Goal: Transaction & Acquisition: Download file/media

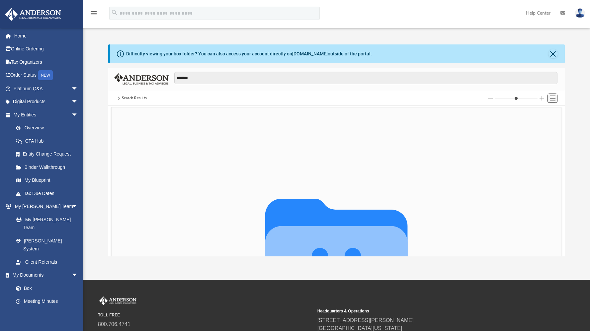
click at [553, 99] on span "Switch to List View" at bounding box center [553, 99] width 6 height 6
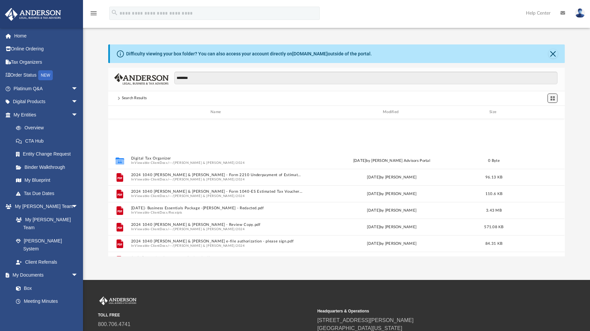
scroll to position [146, 451]
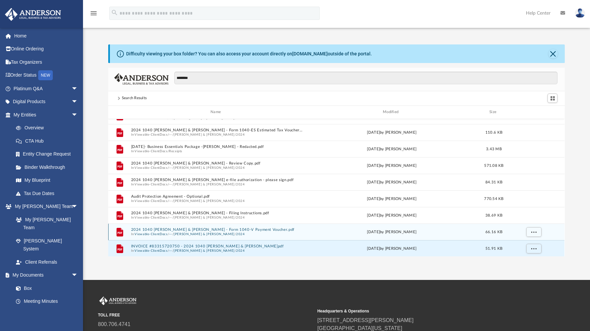
click at [397, 236] on div "File 2024 1040 [PERSON_NAME] & [PERSON_NAME] - Form 1040-V Payment Voucher.pdf …" at bounding box center [336, 232] width 456 height 17
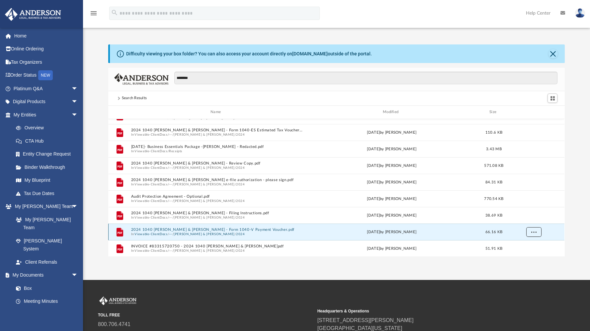
click at [529, 230] on button "More options" at bounding box center [533, 232] width 15 height 10
click at [533, 232] on span "More options" at bounding box center [533, 232] width 5 height 4
click at [217, 231] on button "2024 1040 [PERSON_NAME] & [PERSON_NAME] - Form 1040-V Payment Voucher.pdf" at bounding box center [217, 230] width 172 height 4
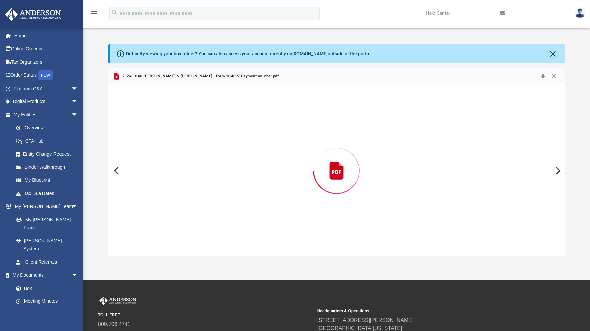
click at [217, 230] on div "Preview" at bounding box center [336, 170] width 456 height 171
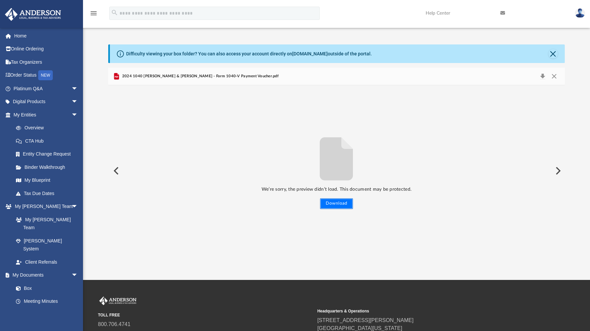
click at [333, 204] on button "Download" at bounding box center [336, 204] width 33 height 11
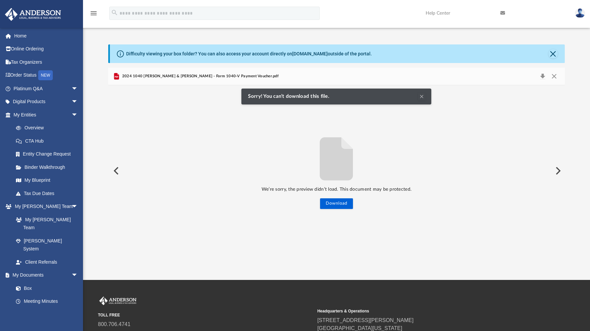
click at [424, 95] on button "Clear Notification" at bounding box center [422, 97] width 8 height 8
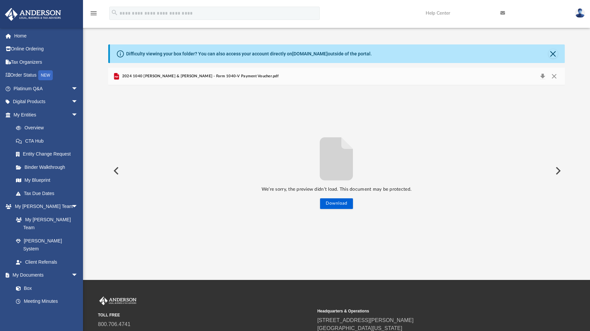
click at [228, 75] on span "2024 1040 [PERSON_NAME] & [PERSON_NAME] - Form 1040-V Payment Voucher.pdf" at bounding box center [200, 76] width 158 height 6
click at [227, 75] on span "2024 1040 [PERSON_NAME] & [PERSON_NAME] - Form 1040-V Payment Voucher.pdf" at bounding box center [200, 76] width 158 height 6
click at [542, 76] on button "Download" at bounding box center [543, 76] width 12 height 9
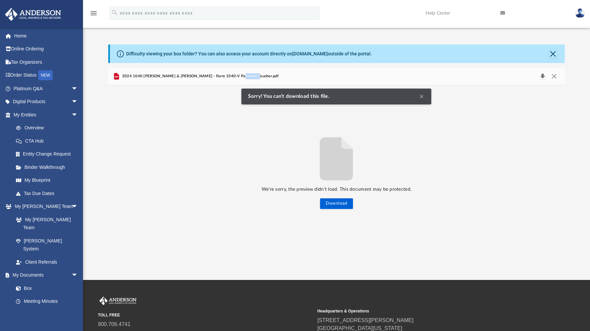
click at [542, 76] on button "Download" at bounding box center [543, 76] width 12 height 9
click at [558, 170] on button "Preview" at bounding box center [557, 171] width 15 height 19
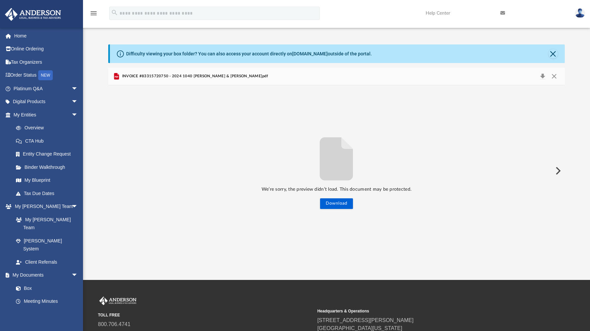
click at [558, 170] on button "Preview" at bounding box center [557, 171] width 15 height 19
click at [555, 75] on button "Close" at bounding box center [554, 76] width 12 height 9
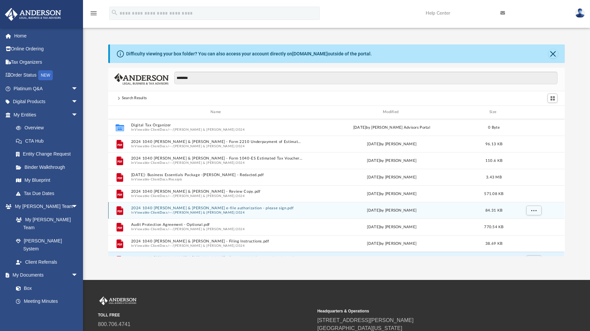
scroll to position [31, 0]
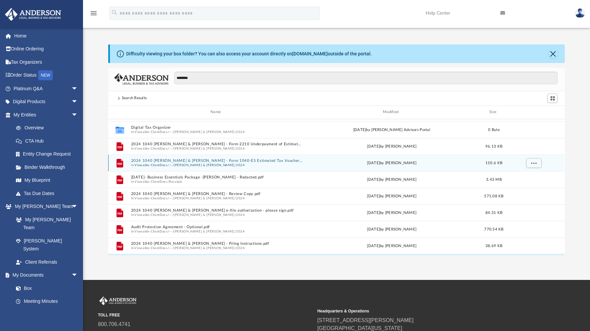
click at [284, 165] on span "In Viewable-ClientDocs / ··· / [PERSON_NAME] & [PERSON_NAME] / 2024" at bounding box center [217, 165] width 172 height 4
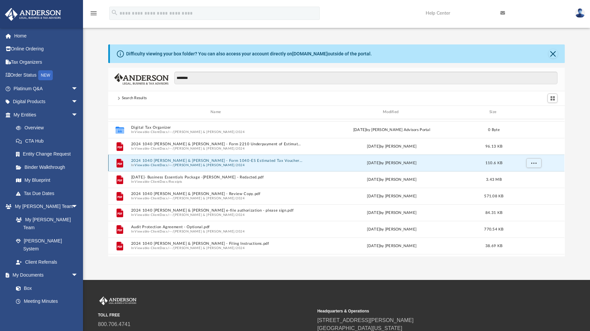
click at [284, 165] on span "In Viewable-ClientDocs / ··· / [PERSON_NAME] & [PERSON_NAME] / 2024" at bounding box center [217, 165] width 172 height 4
click at [275, 159] on button "2024 1040 [PERSON_NAME] & [PERSON_NAME] - Form 1040-ES Estimated Tax Voucher.pdf" at bounding box center [217, 161] width 172 height 4
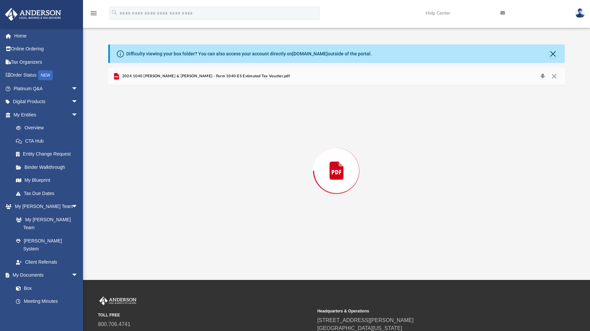
click at [275, 159] on div "Preview" at bounding box center [336, 170] width 456 height 171
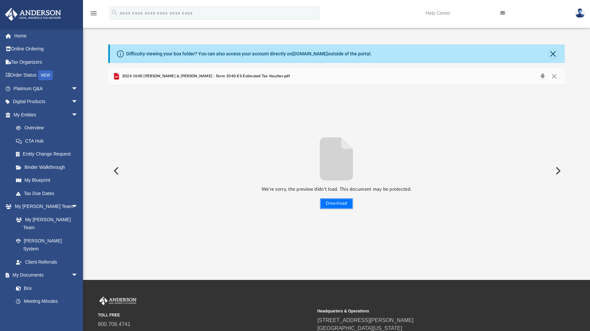
click at [330, 206] on button "Download" at bounding box center [336, 204] width 33 height 11
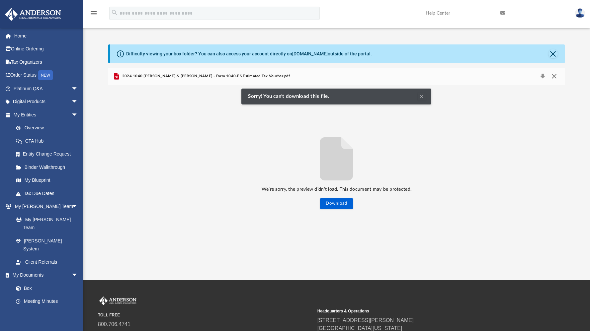
click at [555, 76] on button "Close" at bounding box center [554, 76] width 12 height 9
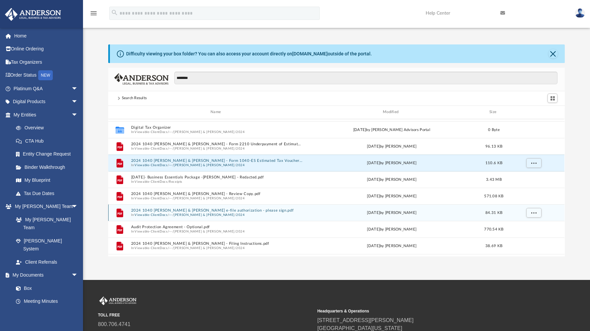
click at [294, 216] on span "In Viewable-ClientDocs / ··· / [PERSON_NAME] & [PERSON_NAME] / 2024" at bounding box center [217, 215] width 172 height 4
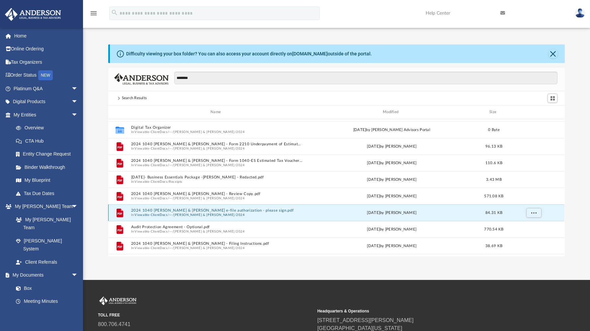
click at [294, 216] on span "In Viewable-ClientDocs / ··· / [PERSON_NAME] & [PERSON_NAME] / 2024" at bounding box center [217, 215] width 172 height 4
click at [220, 211] on button "2024 1040 [PERSON_NAME] & [PERSON_NAME] e-file authorization - please sign.pdf" at bounding box center [217, 211] width 172 height 4
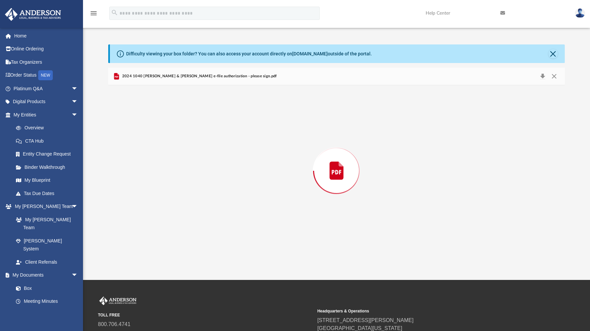
click at [220, 211] on div "Preview" at bounding box center [336, 170] width 456 height 171
